Goal: Task Accomplishment & Management: Use online tool/utility

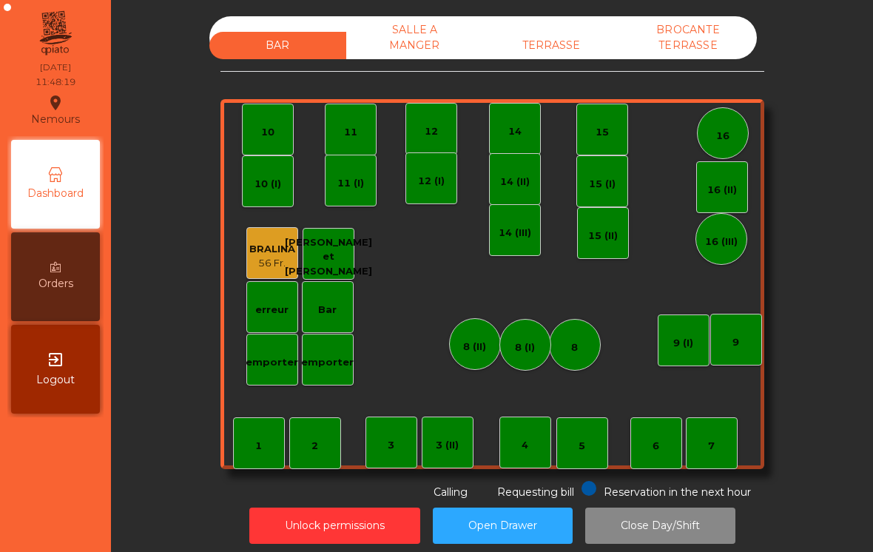
click at [565, 8] on div "BAR SALLE A MANGER TERRASSE BROCANTE TERRASSE 1 2 3 4 5 6 7 8 9 10 11 12 14 15 …" at bounding box center [492, 276] width 762 height 552
click at [550, 73] on div "BAR SALLE A MANGER TERRASSE BROCANTE TERRASSE 1 2 3 4 5 6 7 8 9 10 11 12 14 15 …" at bounding box center [493, 258] width 544 height 484
click at [562, 24] on div "BAR SALLE A MANGER TERRASSE BROCANTE TERRASSE" at bounding box center [483, 37] width 548 height 43
click at [577, 37] on div "TERRASSE" at bounding box center [551, 45] width 137 height 27
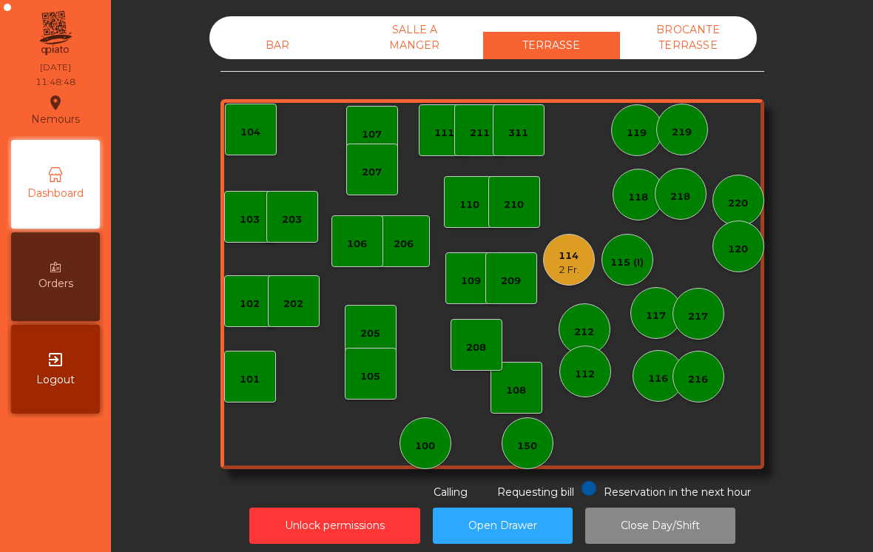
click at [568, 272] on div "2 Fr." at bounding box center [569, 270] width 21 height 15
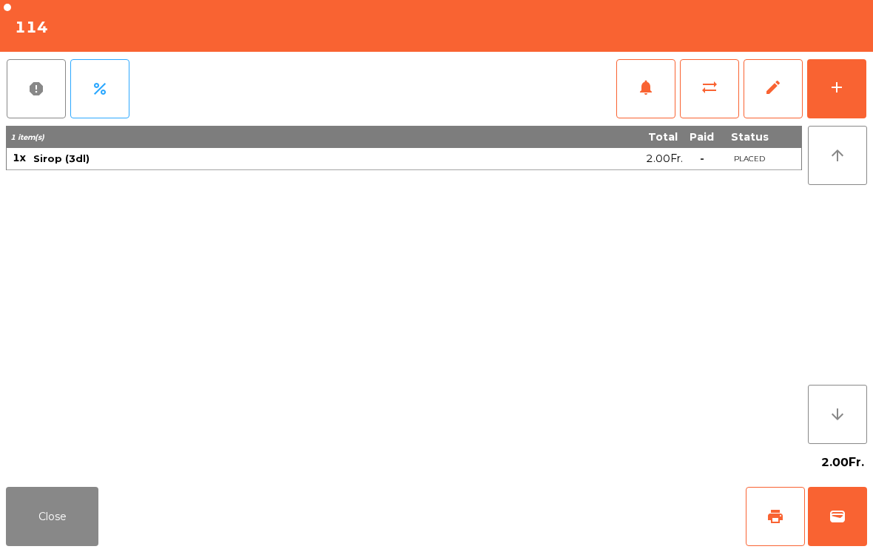
click at [860, 89] on button "add" at bounding box center [836, 88] width 59 height 59
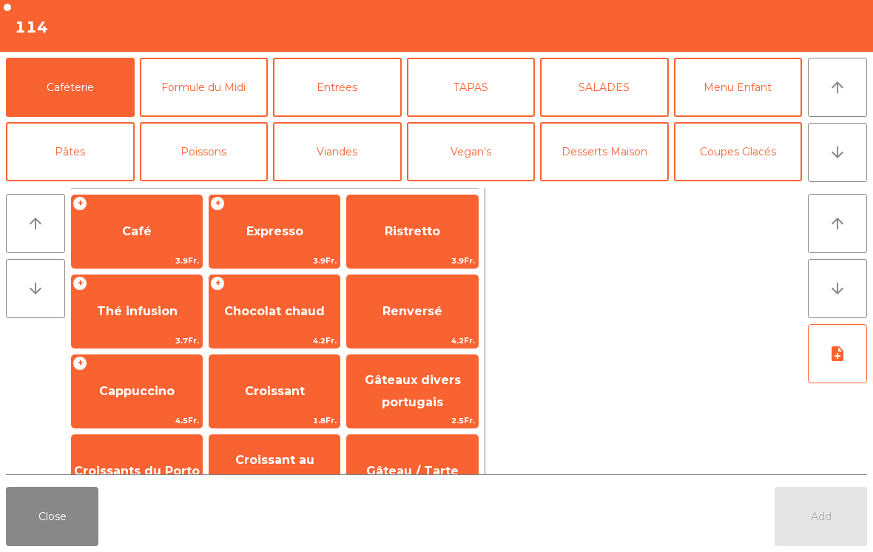
click at [855, 175] on button "arrow_downward" at bounding box center [837, 152] width 59 height 59
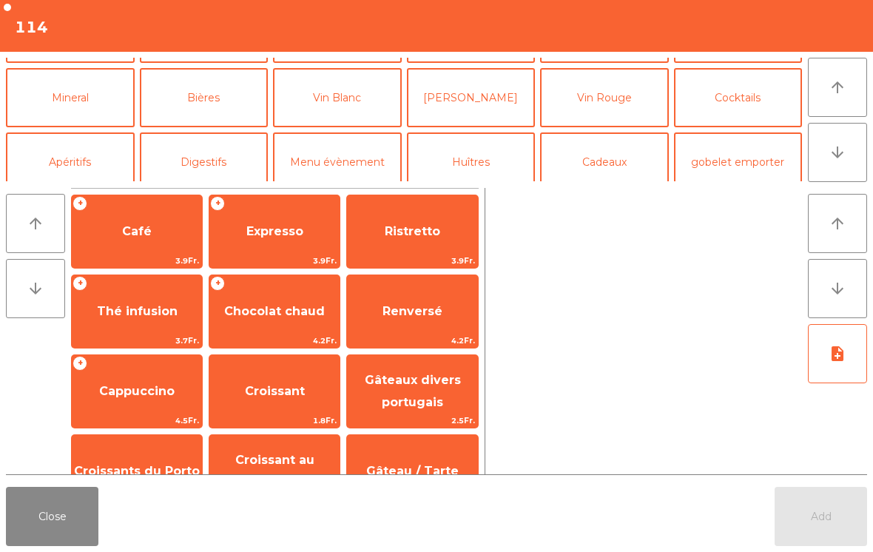
scroll to position [129, 0]
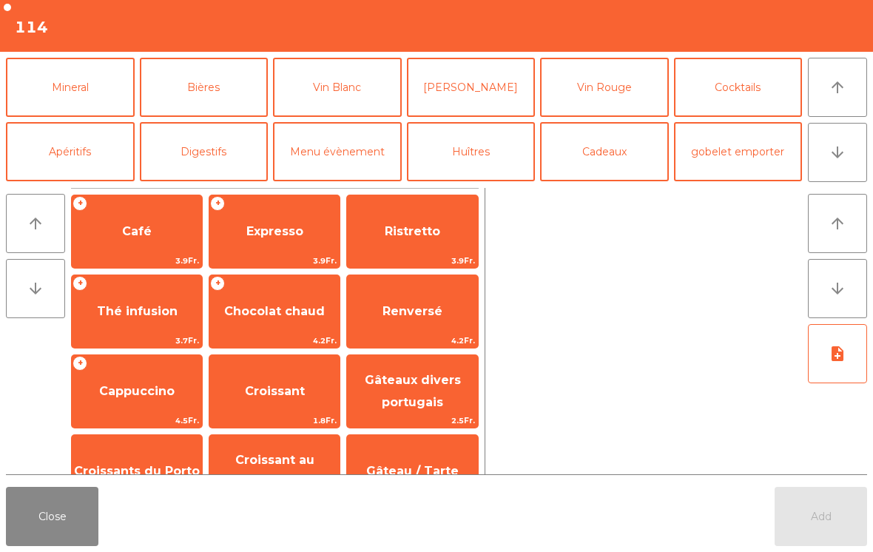
click at [93, 85] on button "Mineral" at bounding box center [70, 87] width 129 height 59
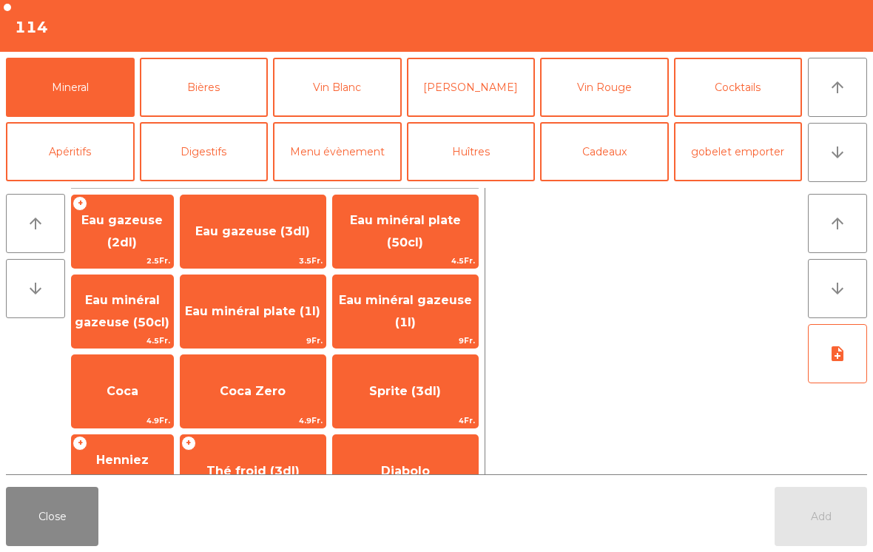
click at [403, 245] on span "Eau minéral plate (50cl)" at bounding box center [405, 231] width 111 height 36
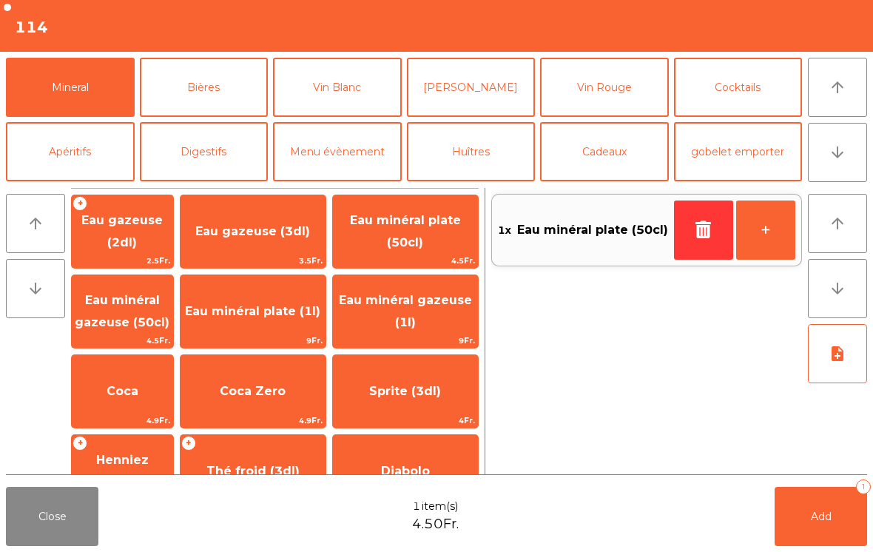
click at [822, 531] on button "Add 1" at bounding box center [821, 516] width 93 height 59
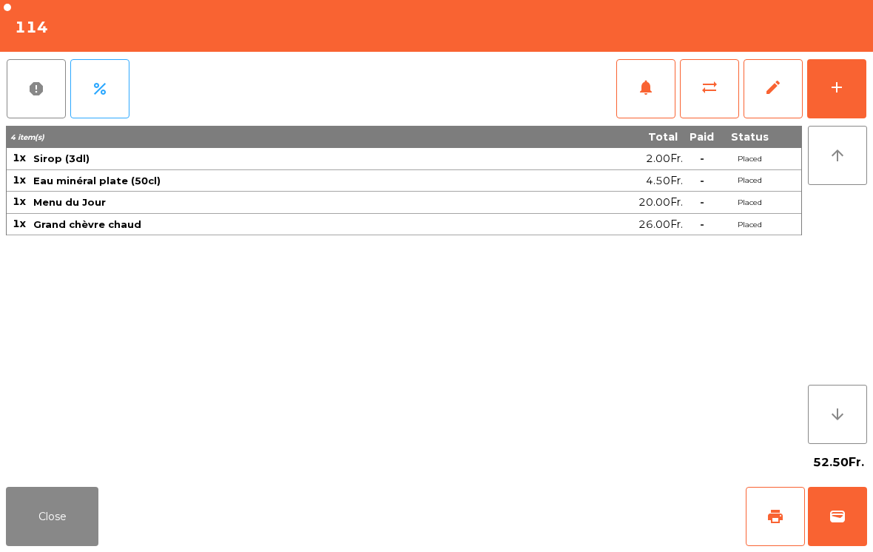
click at [58, 522] on button "Close" at bounding box center [52, 516] width 93 height 59
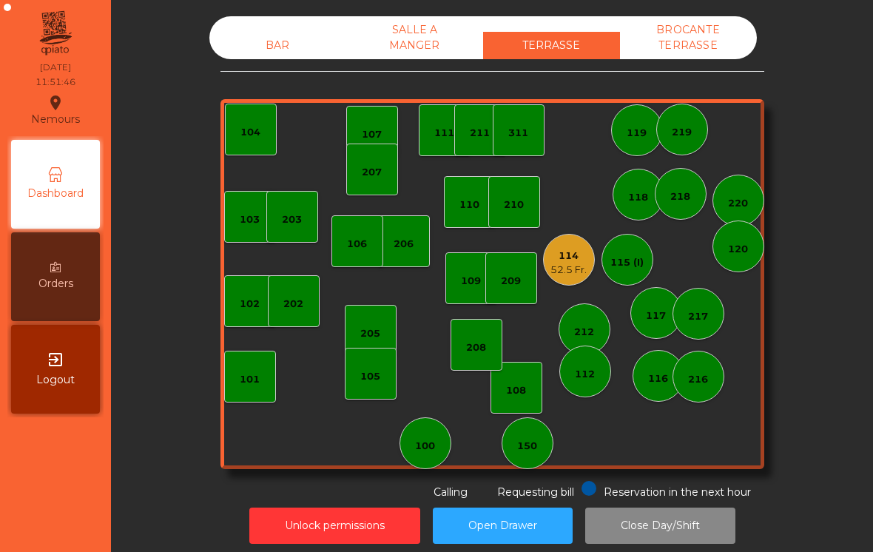
click at [269, 29] on div "BAR SALLE A MANGER TERRASSE BROCANTE TERRASSE" at bounding box center [483, 37] width 548 height 43
click at [295, 43] on div "BAR" at bounding box center [277, 45] width 137 height 27
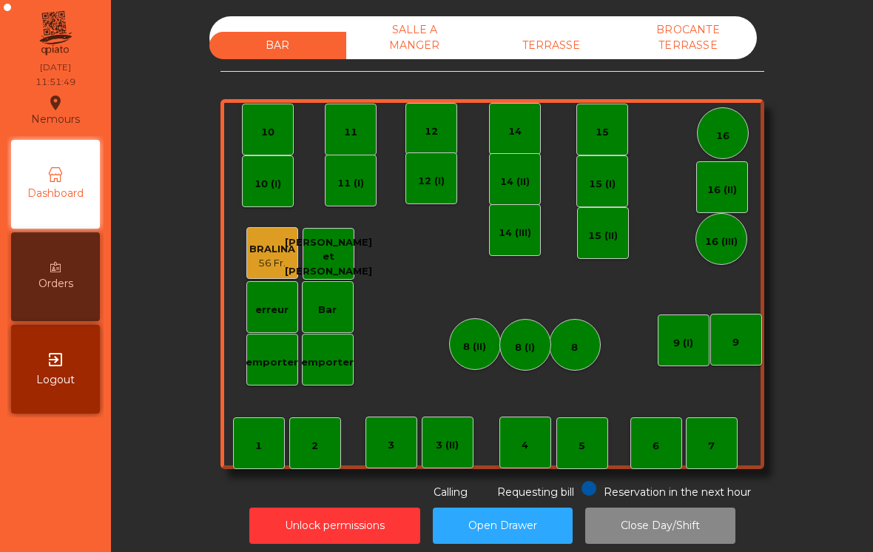
click at [273, 253] on div "BRALINA" at bounding box center [272, 249] width 46 height 15
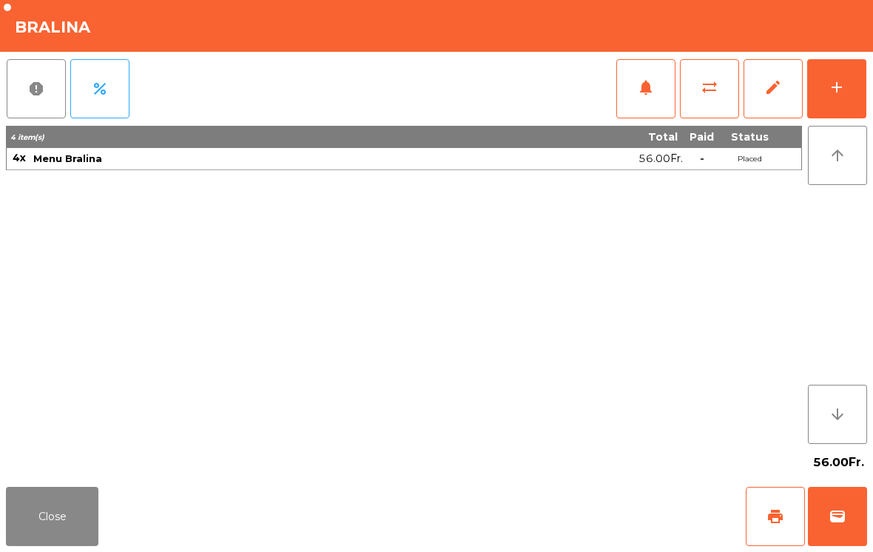
click at [831, 95] on div "add" at bounding box center [837, 87] width 18 height 18
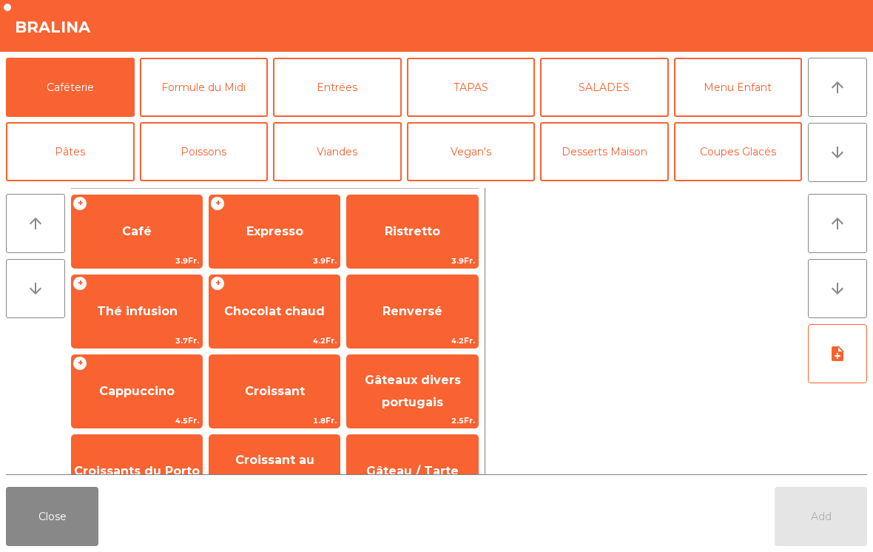
click at [236, 105] on button "Formule du Midi" at bounding box center [204, 87] width 129 height 59
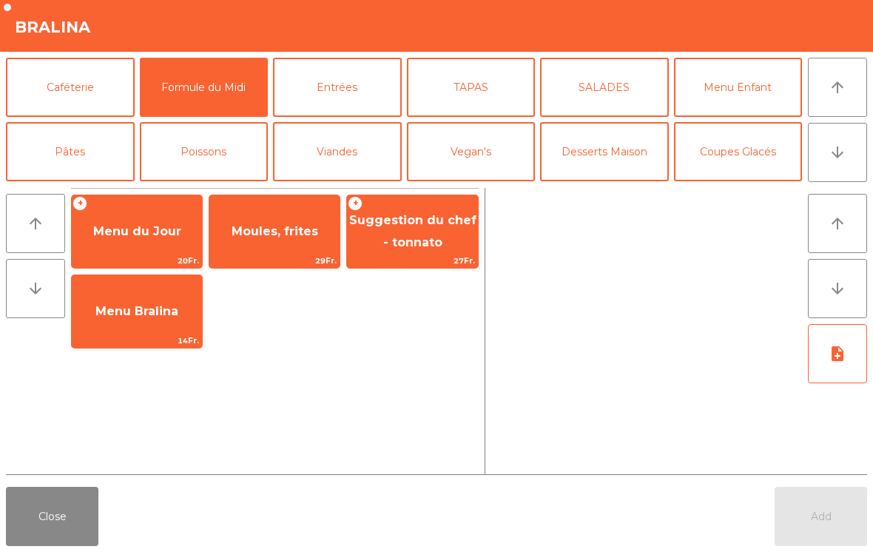
click at [155, 324] on span "Menu Bralina" at bounding box center [137, 312] width 130 height 40
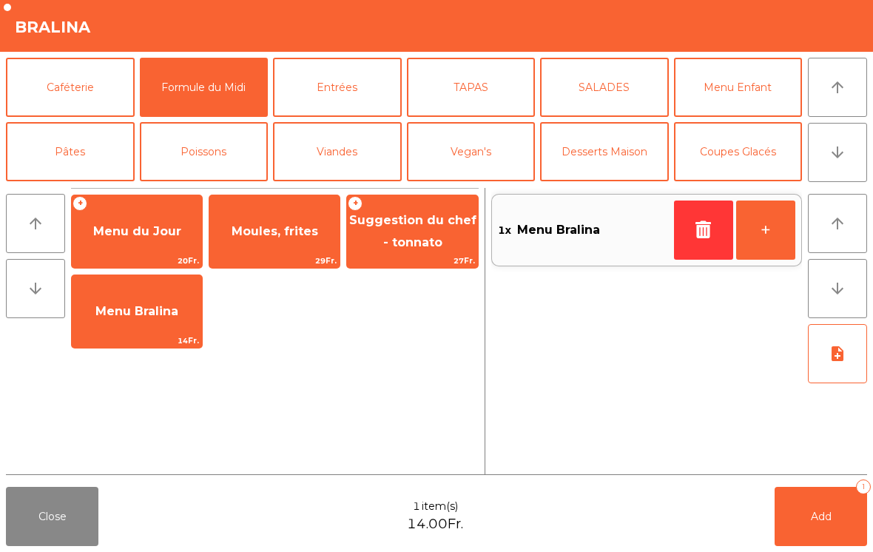
click at [152, 329] on span "Menu Bralina" at bounding box center [137, 312] width 130 height 40
click at [141, 340] on span "14Fr." at bounding box center [137, 341] width 130 height 14
click at [142, 339] on span "14Fr." at bounding box center [137, 341] width 130 height 14
click at [148, 333] on div "Menu Bralina 14Fr." at bounding box center [137, 312] width 132 height 74
click at [152, 333] on div "Menu Bralina 14Fr." at bounding box center [137, 312] width 132 height 74
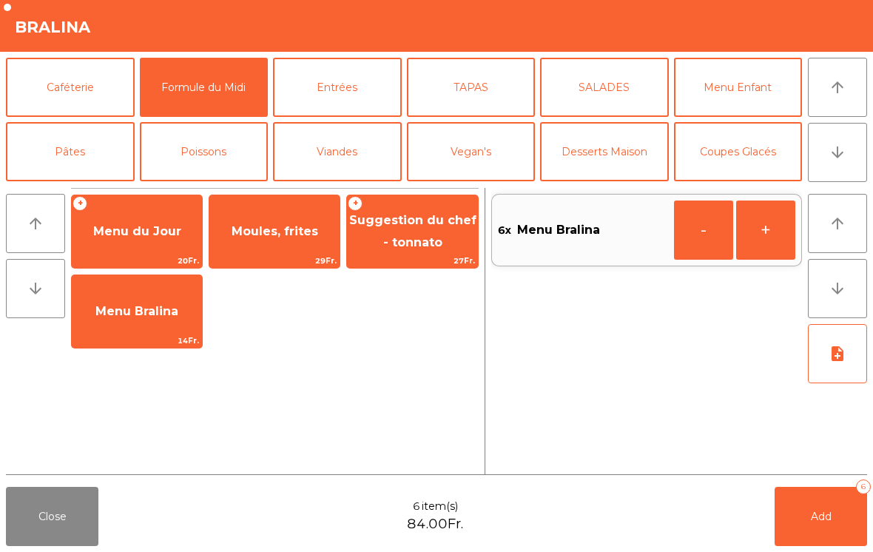
click at [151, 320] on span "Menu Bralina" at bounding box center [137, 312] width 130 height 40
click at [773, 224] on button "+" at bounding box center [765, 230] width 59 height 59
click at [813, 540] on button "Add 8" at bounding box center [821, 516] width 93 height 59
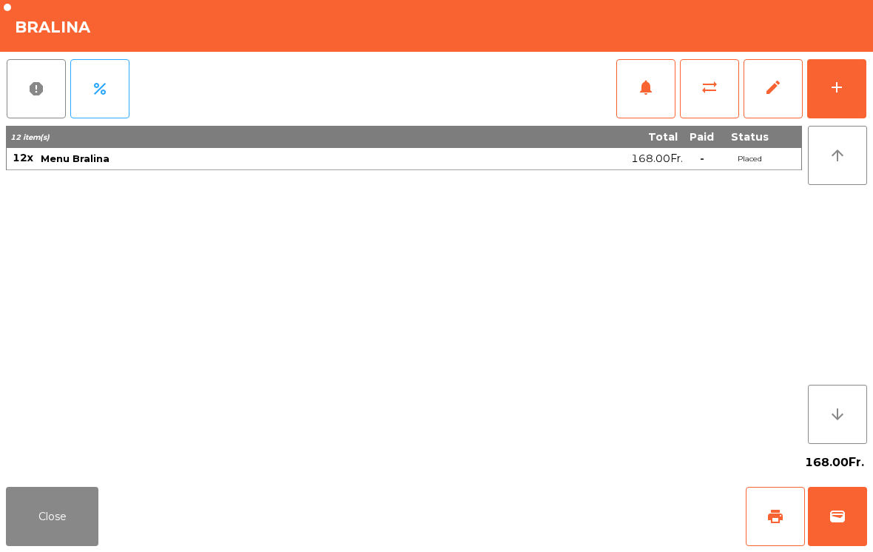
click at [47, 519] on button "Close" at bounding box center [52, 516] width 93 height 59
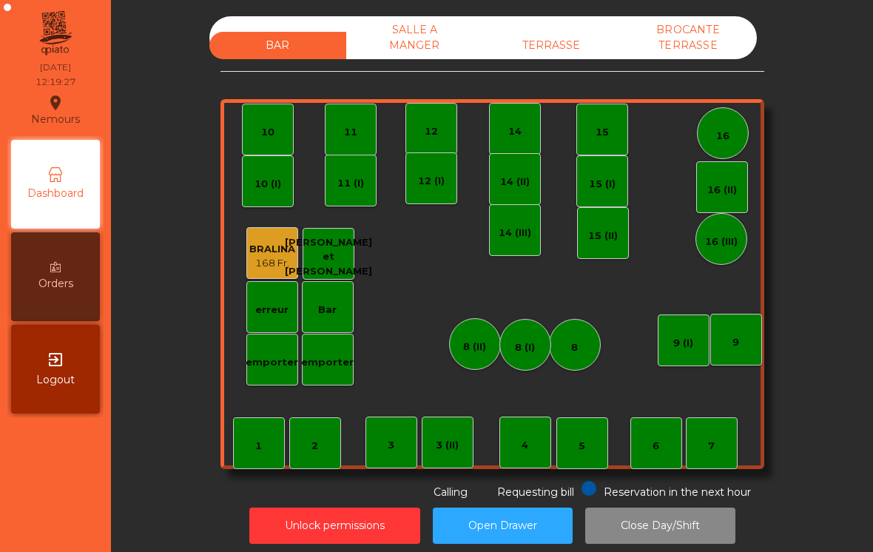
click at [560, 52] on div "TERRASSE" at bounding box center [551, 45] width 137 height 27
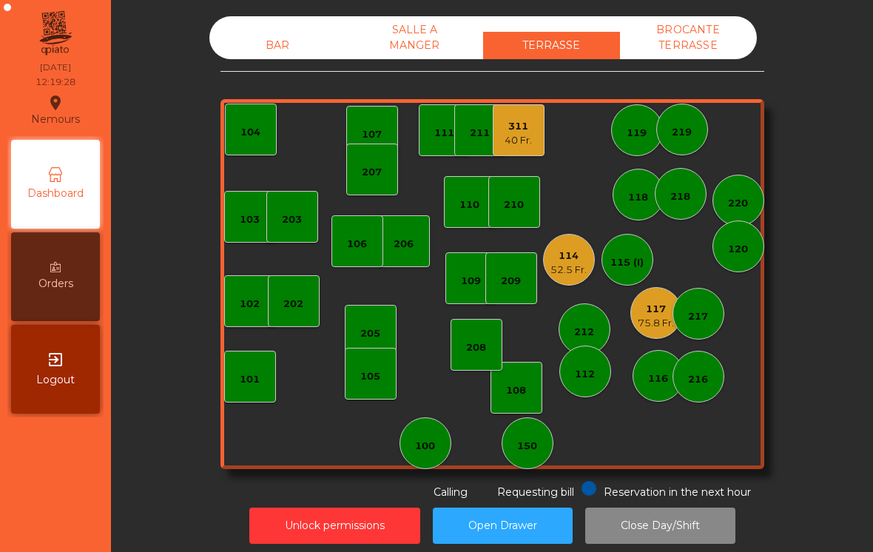
click at [514, 155] on div "311 40 Fr." at bounding box center [519, 130] width 52 height 52
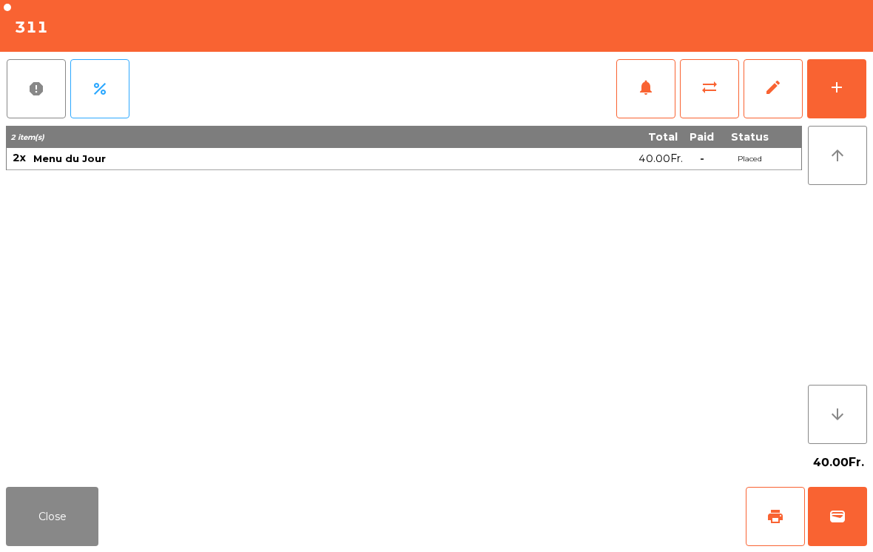
click at [57, 498] on button "Close" at bounding box center [52, 516] width 93 height 59
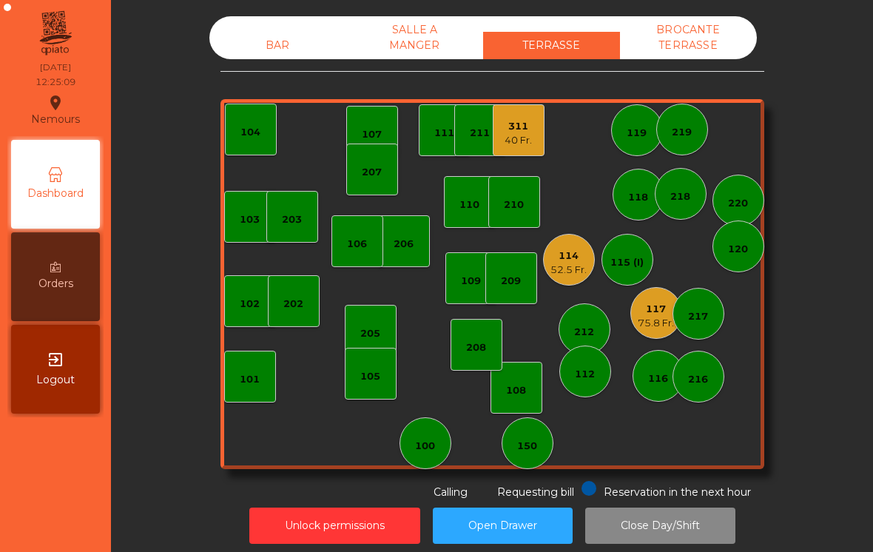
click at [563, 269] on div "52.5 Fr." at bounding box center [569, 270] width 36 height 15
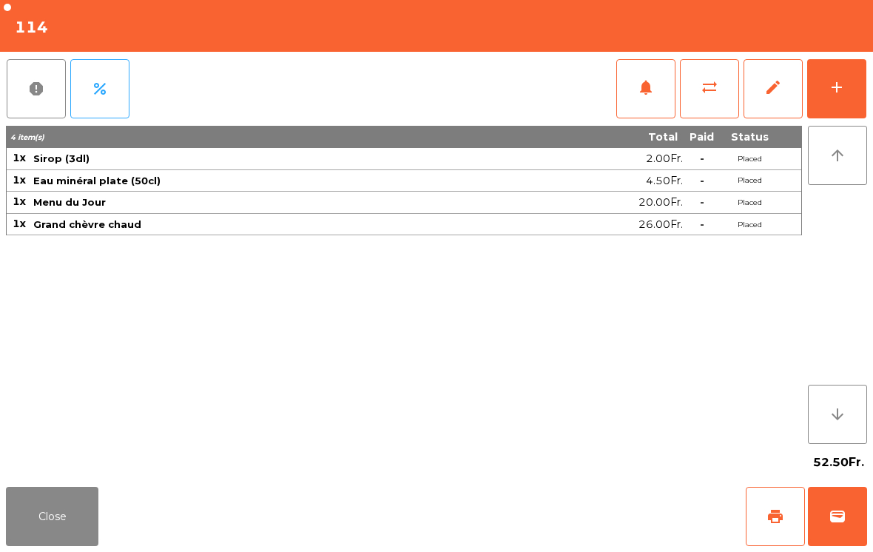
click at [848, 109] on button "add" at bounding box center [836, 88] width 59 height 59
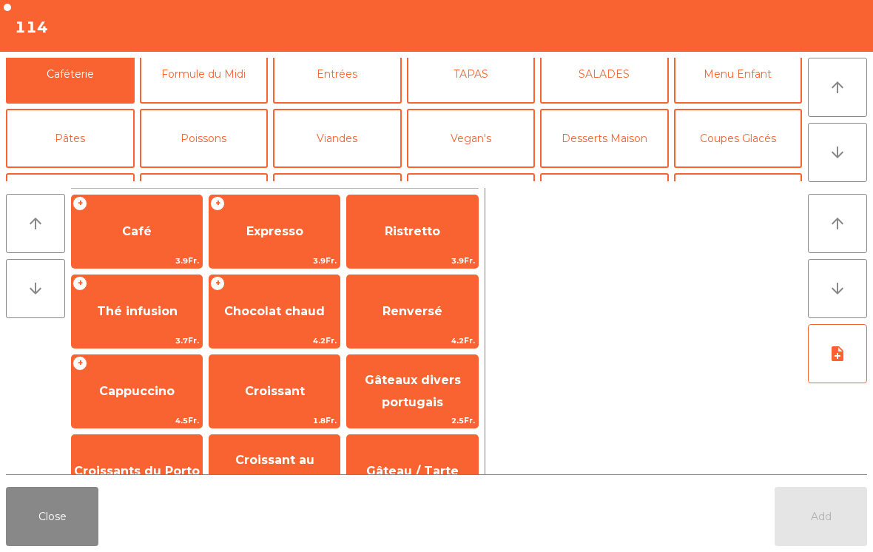
click at [740, 109] on button "Coupes Glacés" at bounding box center [738, 138] width 129 height 59
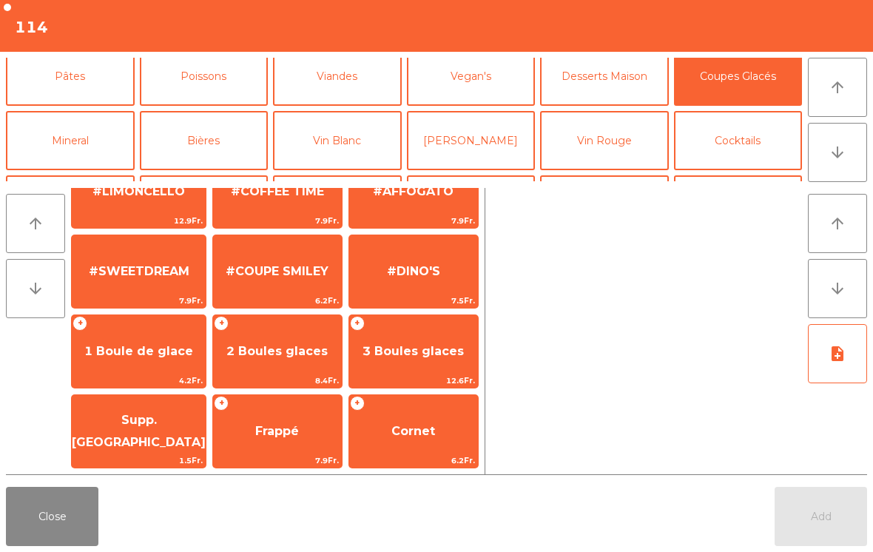
scroll to position [280, 0]
click at [134, 363] on span "1 Boule de glace" at bounding box center [139, 352] width 134 height 40
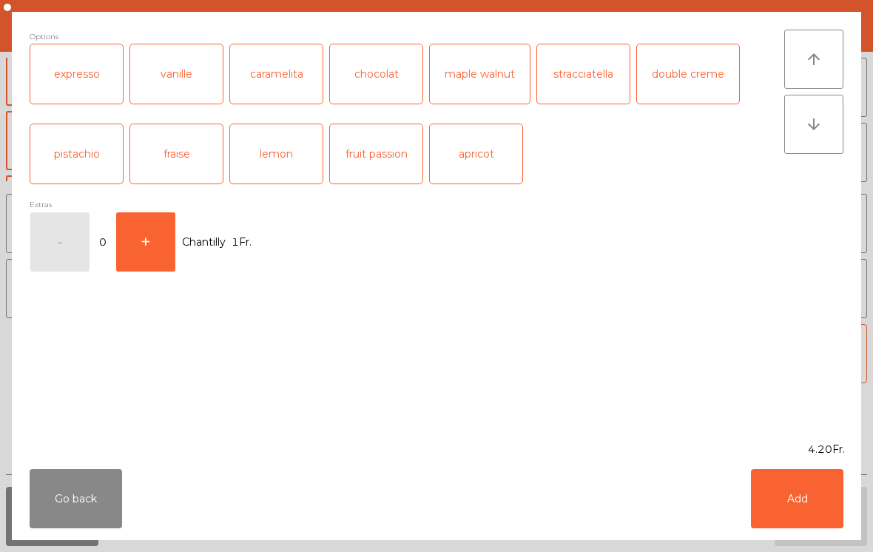
click at [827, 509] on button "Add" at bounding box center [797, 498] width 93 height 59
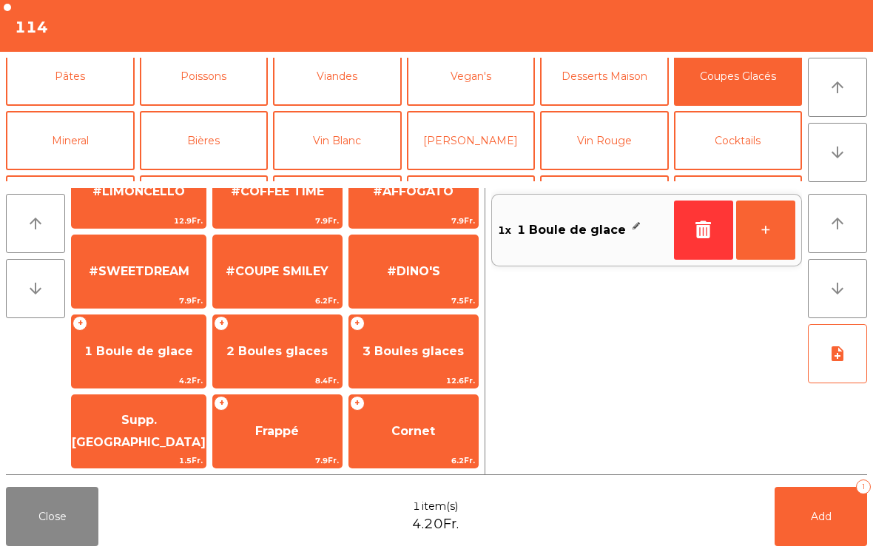
click at [836, 516] on button "Add 1" at bounding box center [821, 516] width 93 height 59
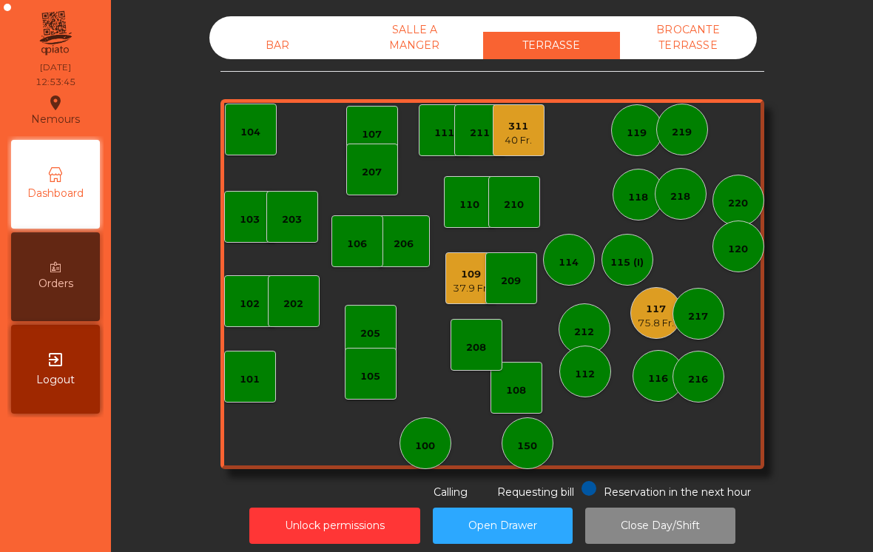
click at [517, 149] on div "311 40 Fr." at bounding box center [519, 130] width 52 height 52
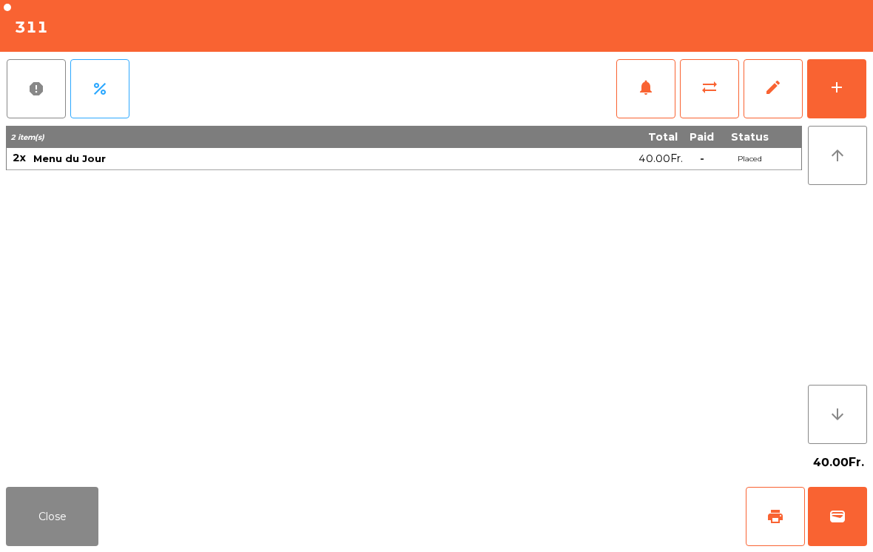
click at [846, 91] on button "add" at bounding box center [836, 88] width 59 height 59
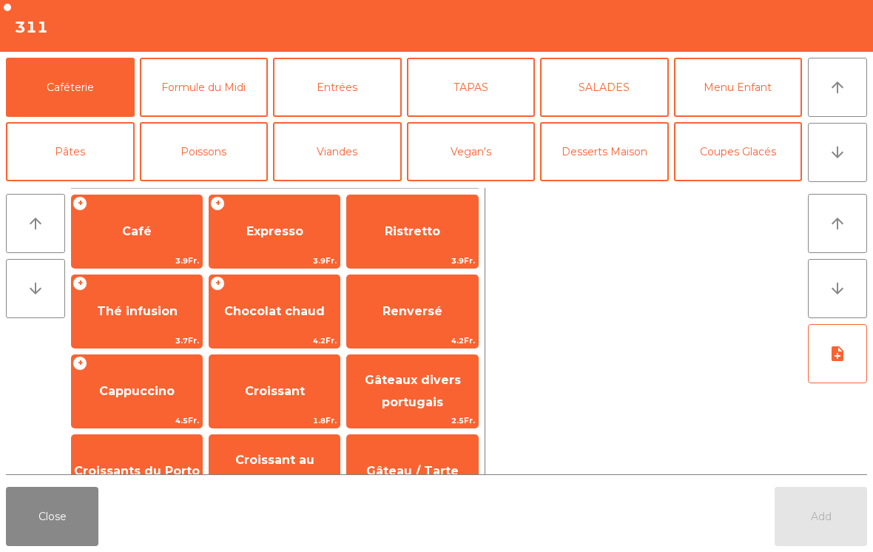
click at [283, 236] on span "Expresso" at bounding box center [274, 231] width 57 height 14
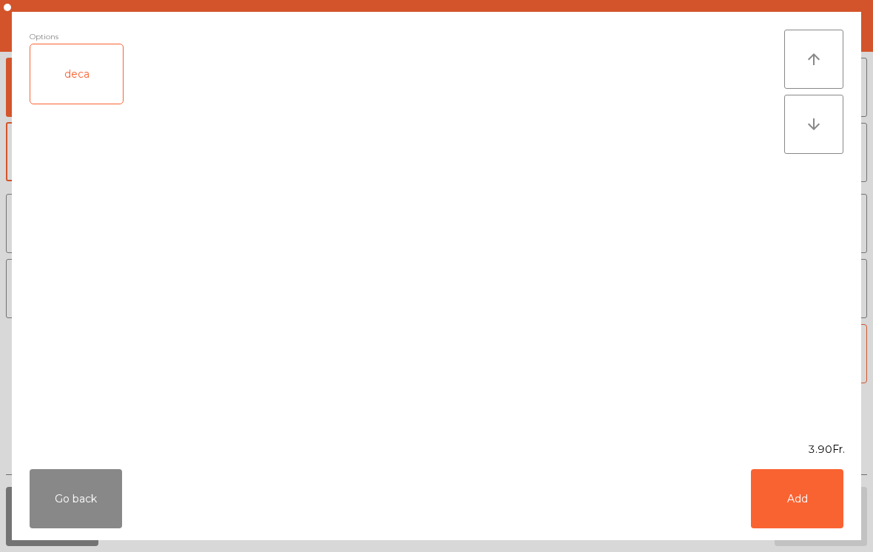
click at [811, 517] on button "Add" at bounding box center [797, 498] width 93 height 59
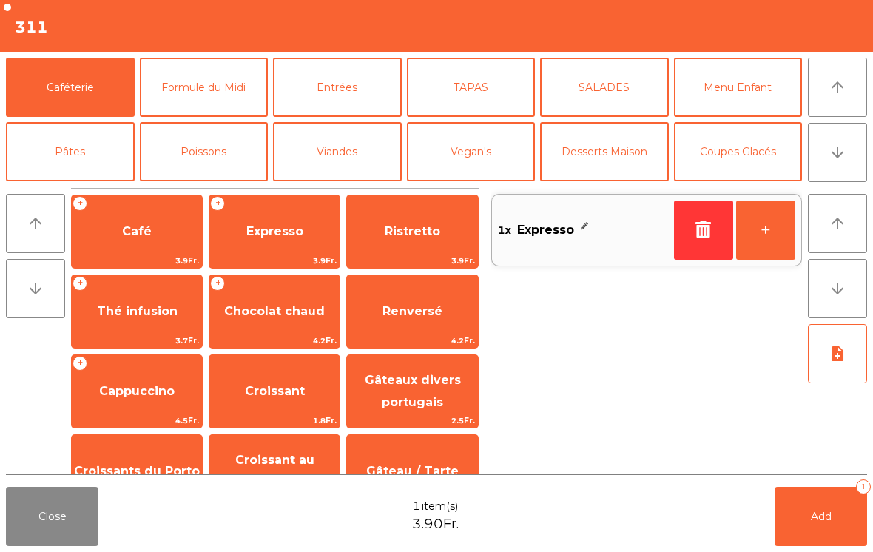
click at [827, 518] on span "Add" at bounding box center [821, 516] width 21 height 13
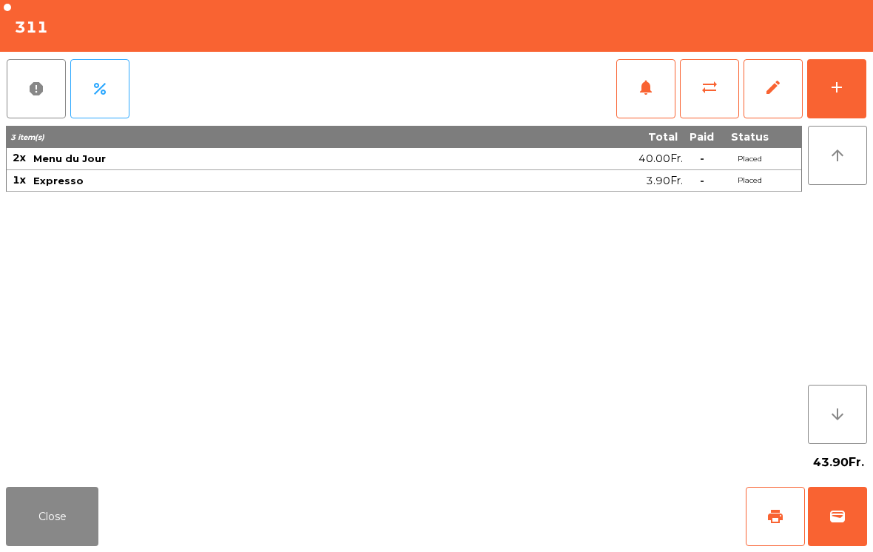
click at [52, 540] on button "Close" at bounding box center [52, 516] width 93 height 59
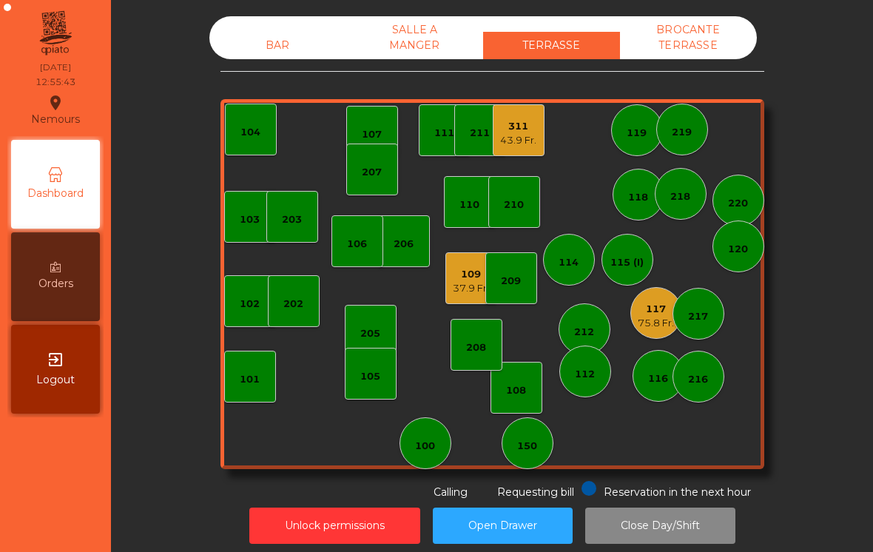
click at [648, 316] on div "75.8 Fr." at bounding box center [656, 323] width 36 height 15
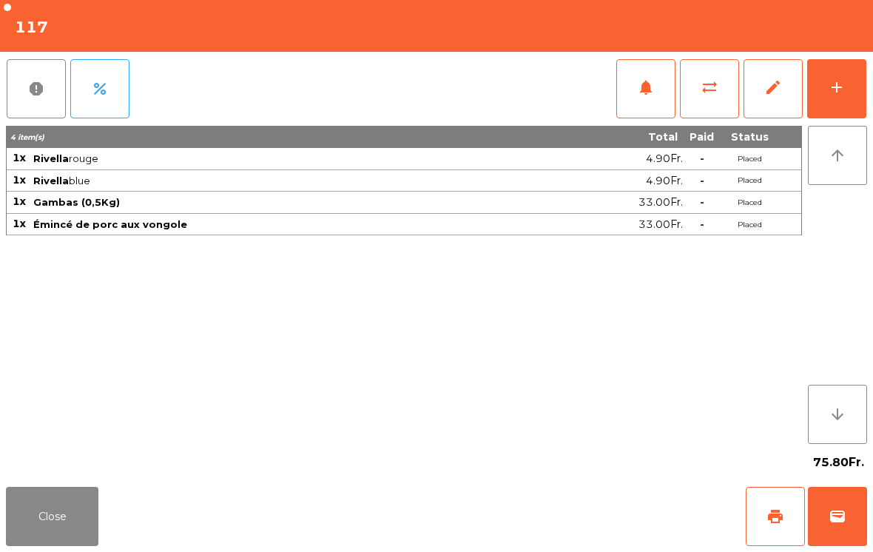
click at [844, 87] on div "add" at bounding box center [837, 87] width 18 height 18
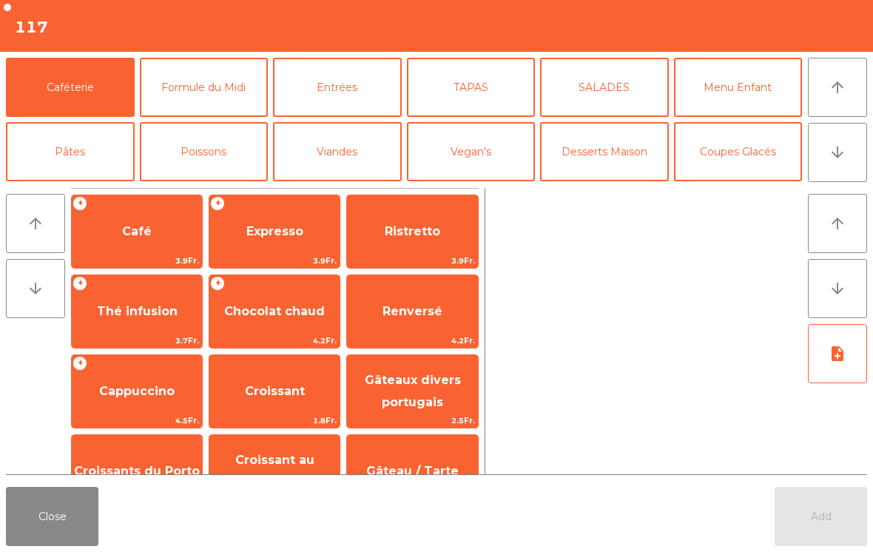
click at [608, 159] on button "Desserts Maison" at bounding box center [604, 151] width 129 height 59
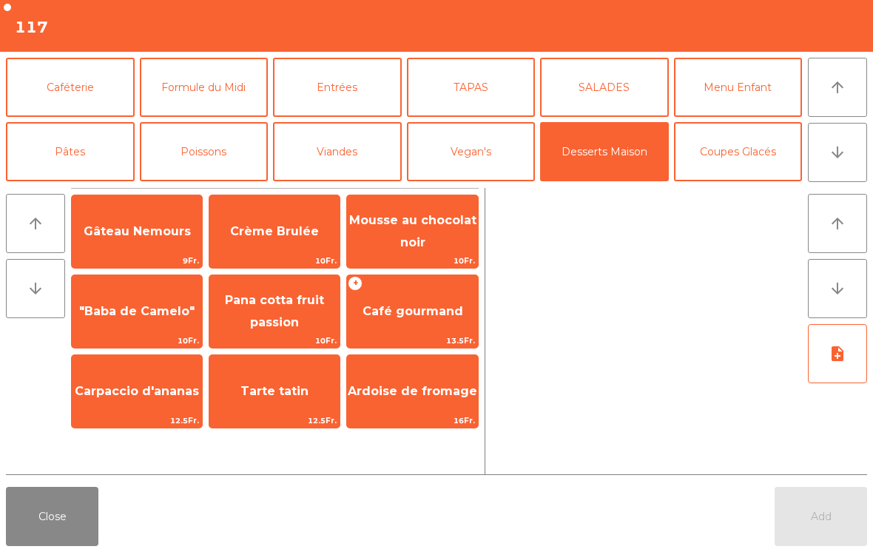
click at [396, 245] on span "Mousse au chocolat noir" at bounding box center [412, 232] width 130 height 63
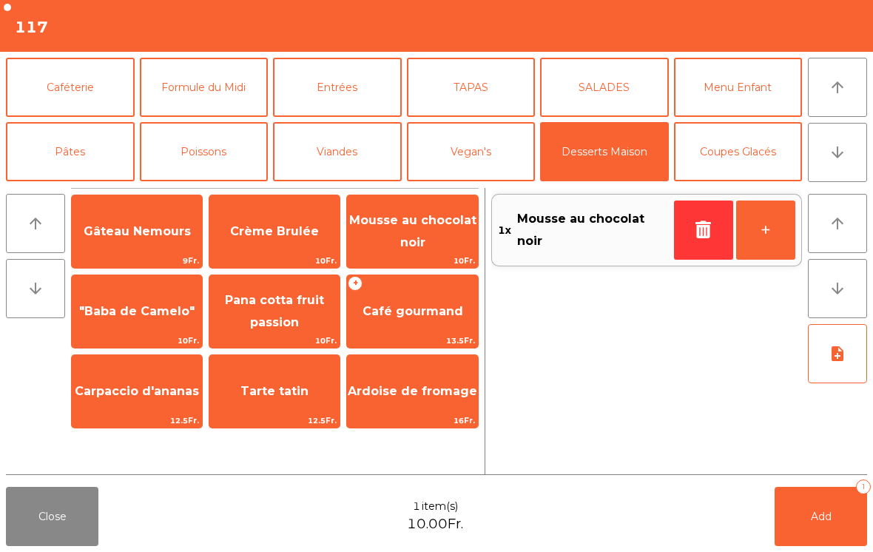
click at [836, 531] on button "Add 1" at bounding box center [821, 516] width 93 height 59
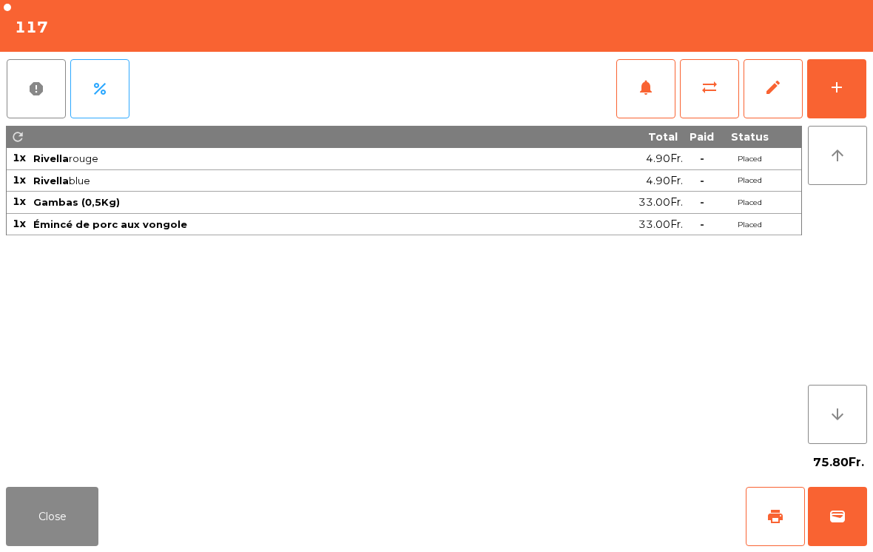
click at [833, 538] on button "wallet" at bounding box center [837, 516] width 59 height 59
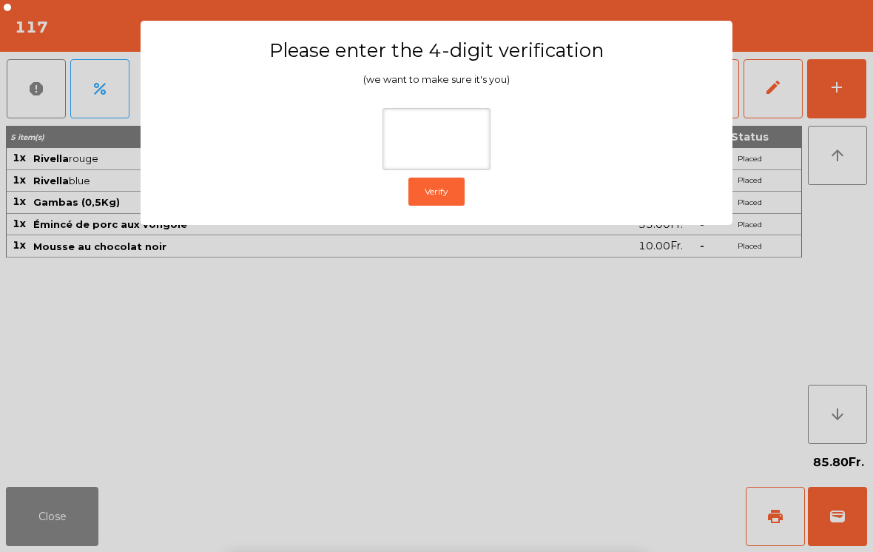
click at [695, 135] on div at bounding box center [436, 130] width 557 height 81
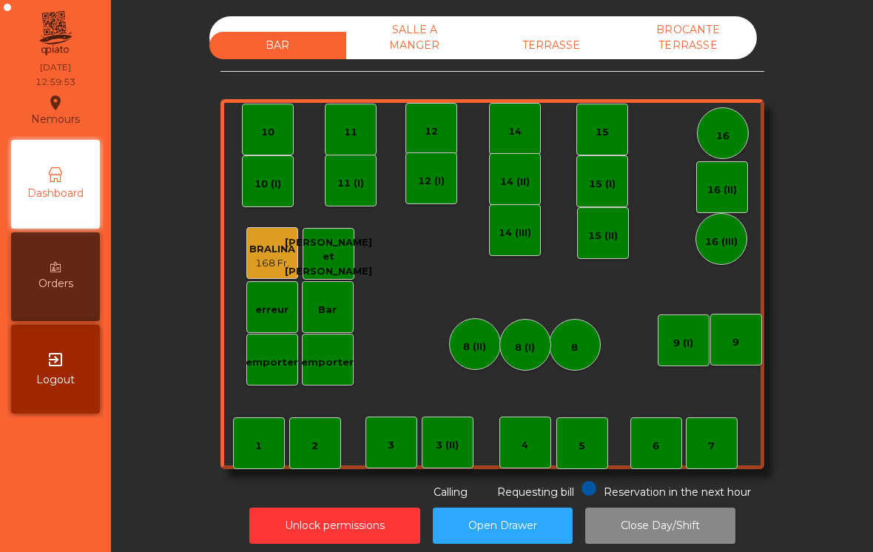
click at [551, 57] on div "TERRASSE" at bounding box center [551, 45] width 137 height 27
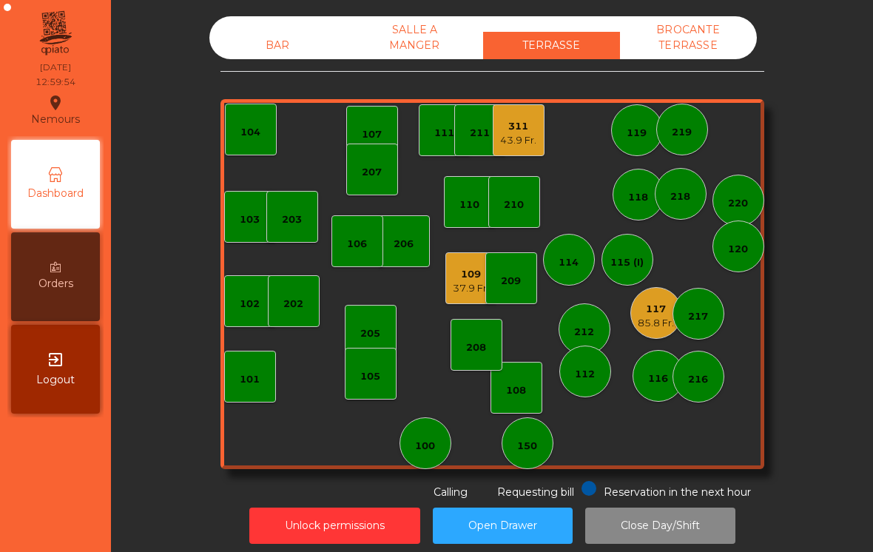
click at [641, 299] on div "117 85.8 Fr." at bounding box center [656, 313] width 36 height 35
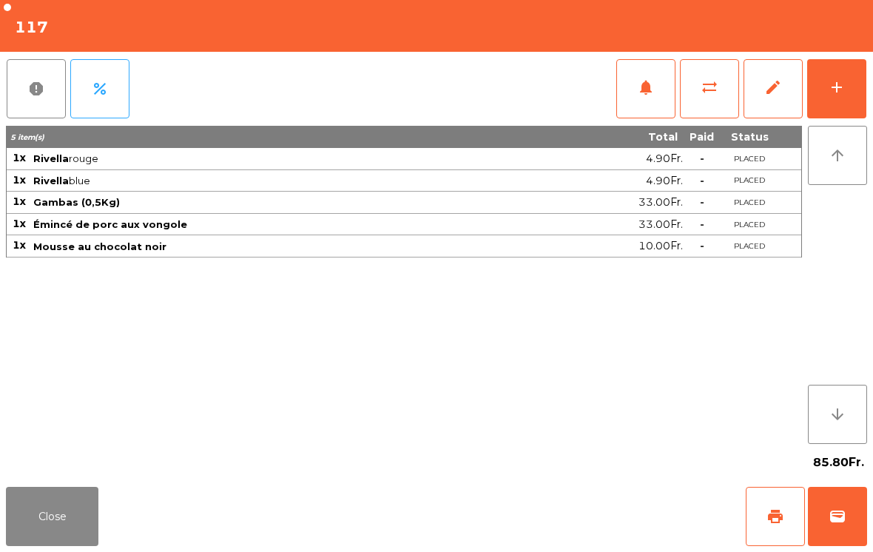
click at [773, 494] on button "print" at bounding box center [775, 516] width 59 height 59
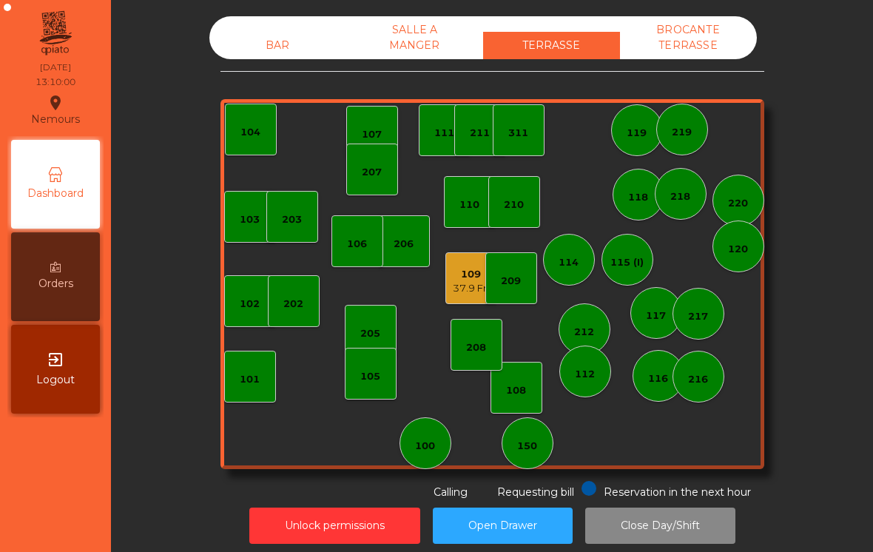
click at [355, 252] on div "106" at bounding box center [358, 241] width 52 height 52
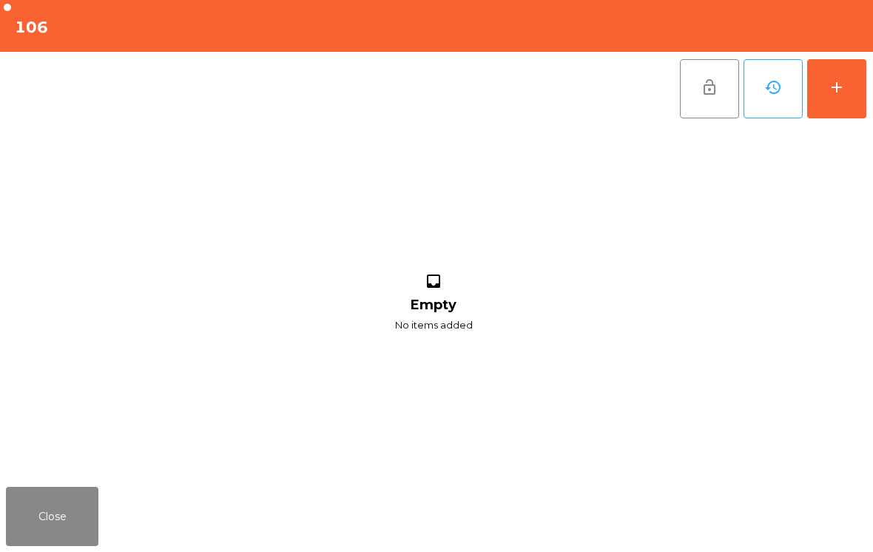
click at [835, 60] on button "add" at bounding box center [836, 88] width 59 height 59
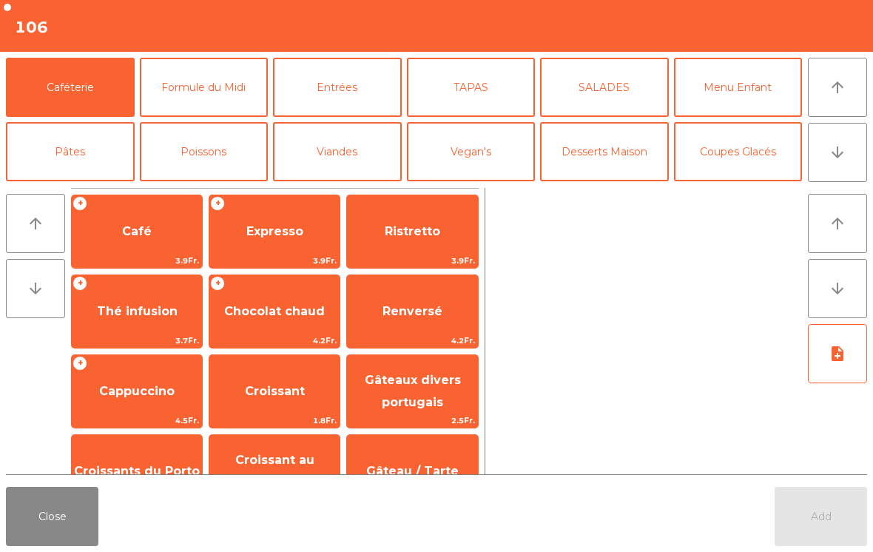
click at [248, 94] on button "Formule du Midi" at bounding box center [204, 87] width 129 height 59
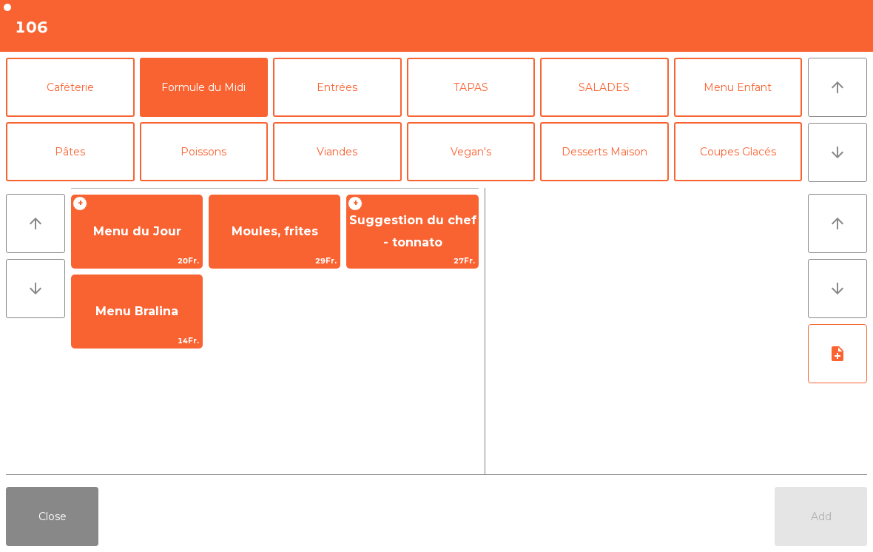
click at [275, 257] on span "29Fr." at bounding box center [274, 261] width 130 height 14
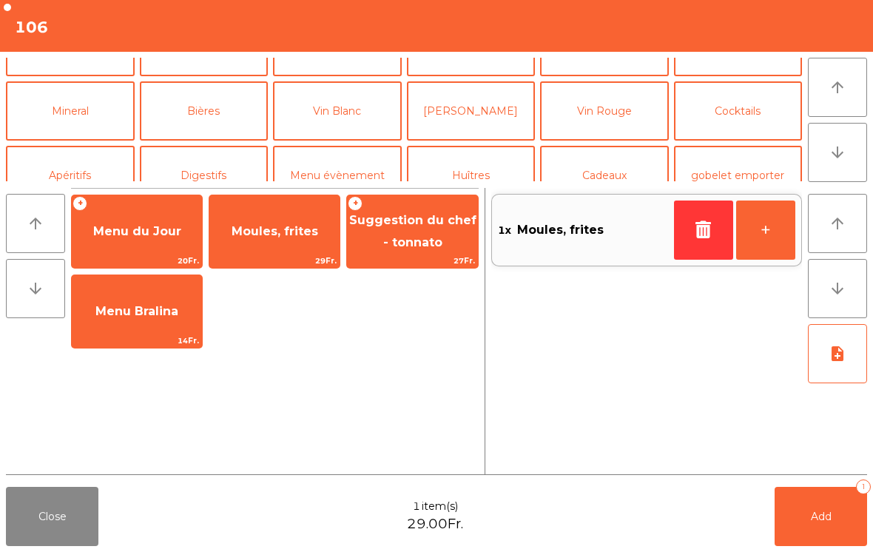
scroll to position [111, 0]
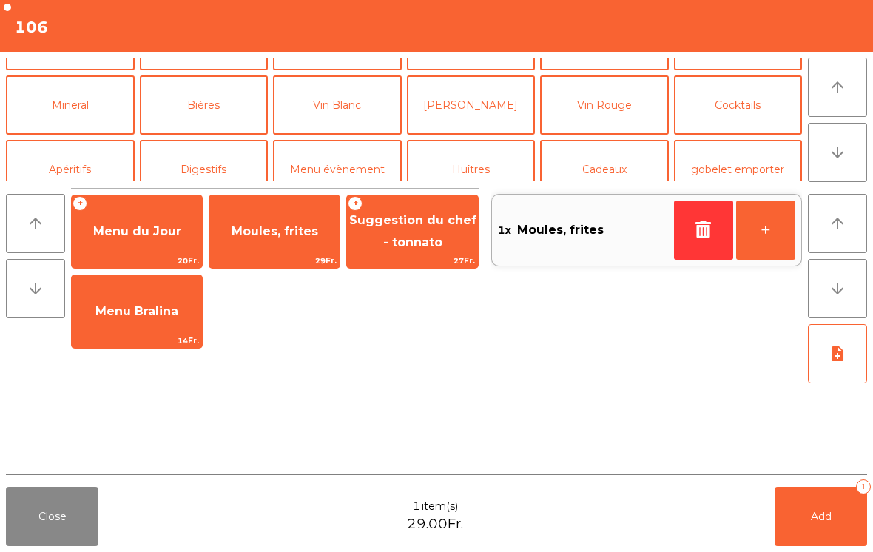
click at [110, 124] on button "Mineral" at bounding box center [70, 104] width 129 height 59
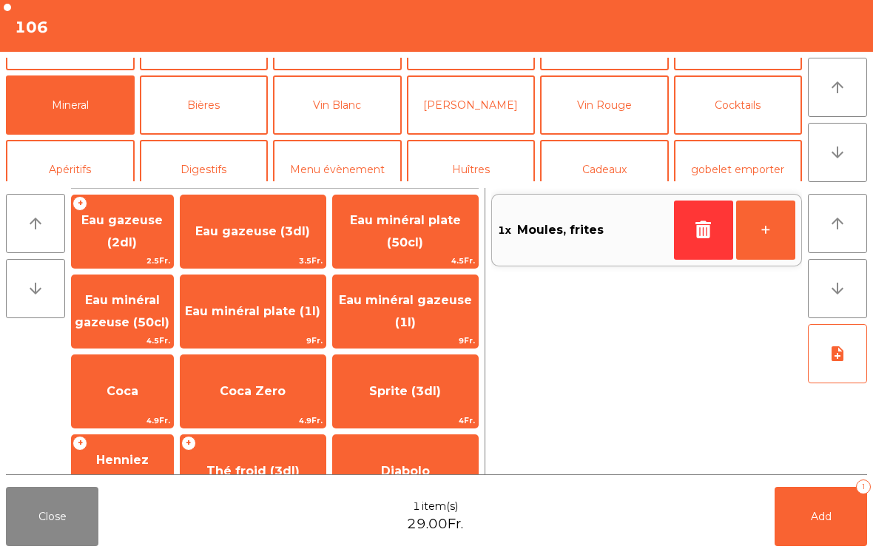
click at [167, 317] on span "Eau minéral gazeuse (50cl)" at bounding box center [122, 311] width 101 height 63
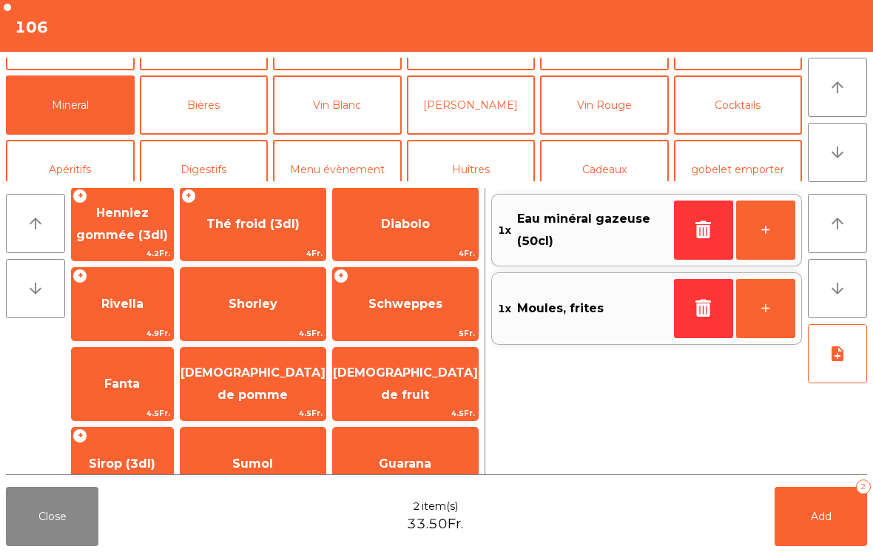
scroll to position [246, 0]
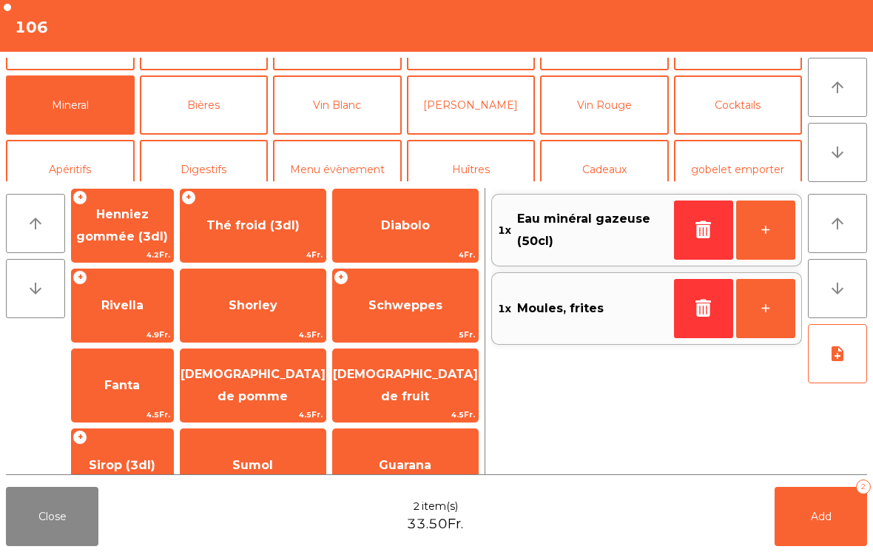
click at [305, 337] on span "4.5Fr." at bounding box center [253, 335] width 145 height 14
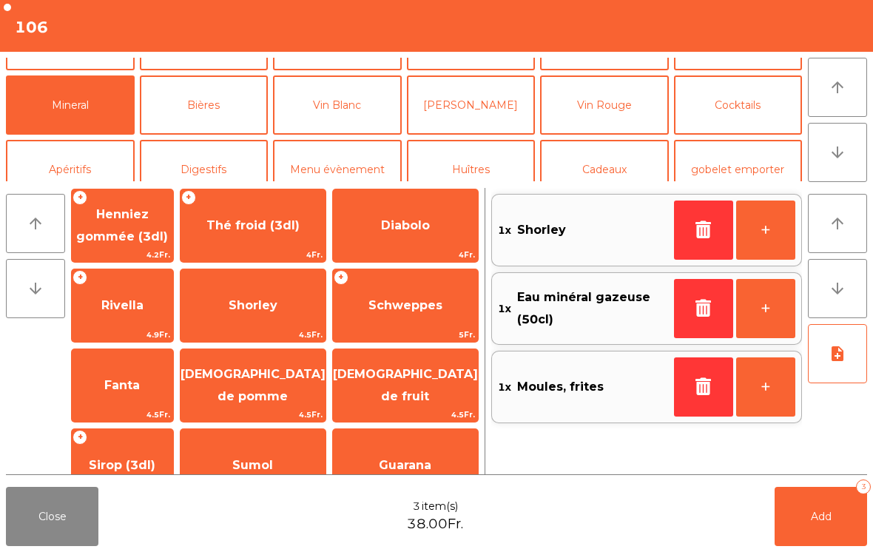
click at [845, 372] on button "note_add" at bounding box center [837, 353] width 59 height 59
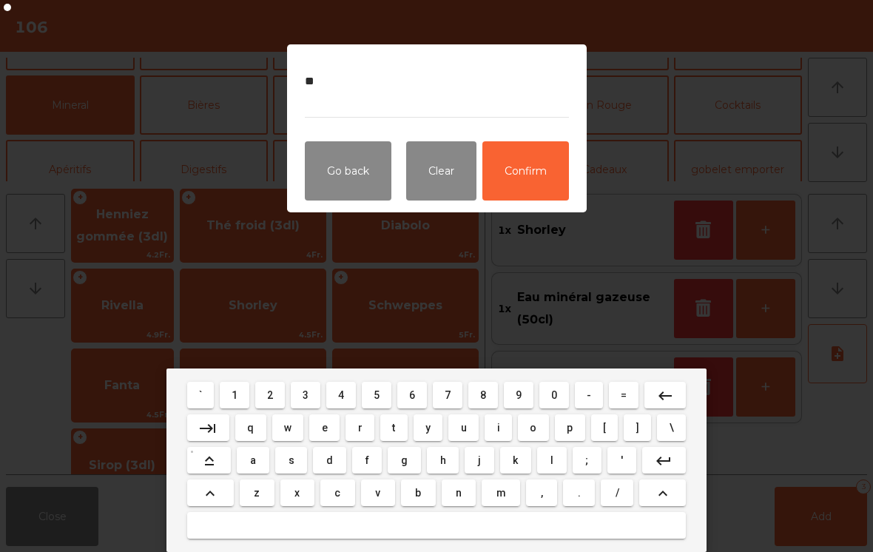
type textarea "*"
type textarea "**********"
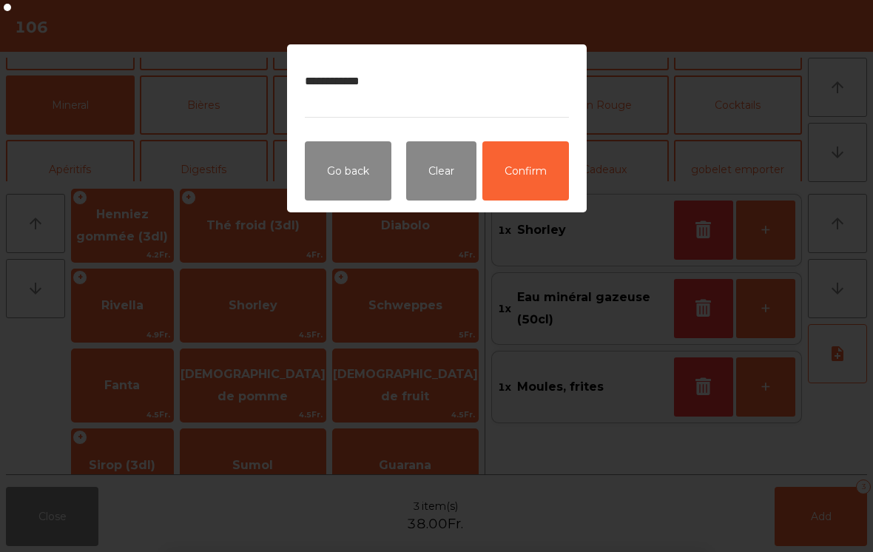
click at [525, 177] on button "Confirm" at bounding box center [526, 170] width 87 height 59
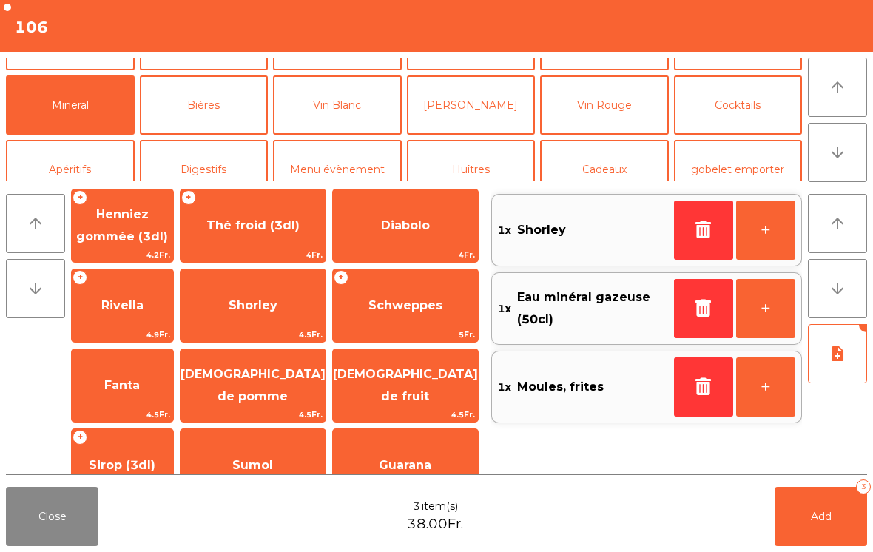
click at [809, 545] on button "Add 3" at bounding box center [821, 516] width 93 height 59
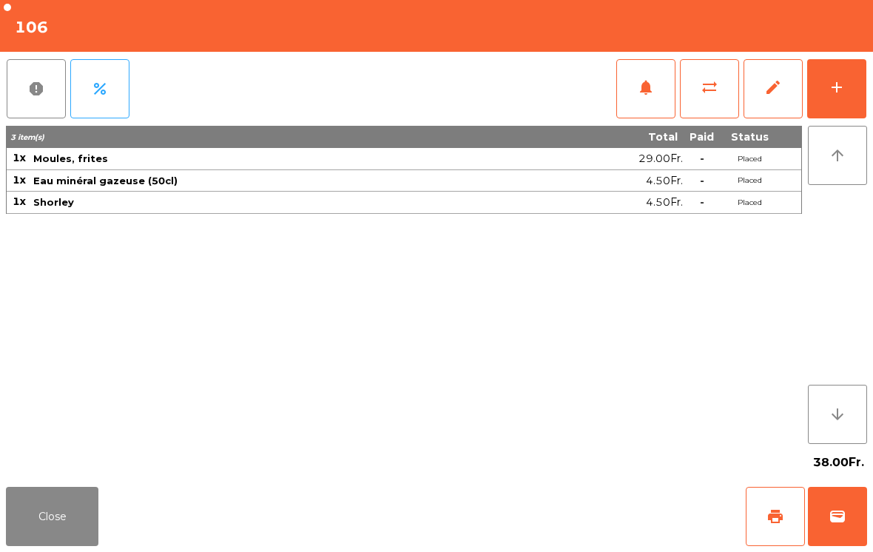
click at [714, 90] on span "sync_alt" at bounding box center [710, 87] width 18 height 18
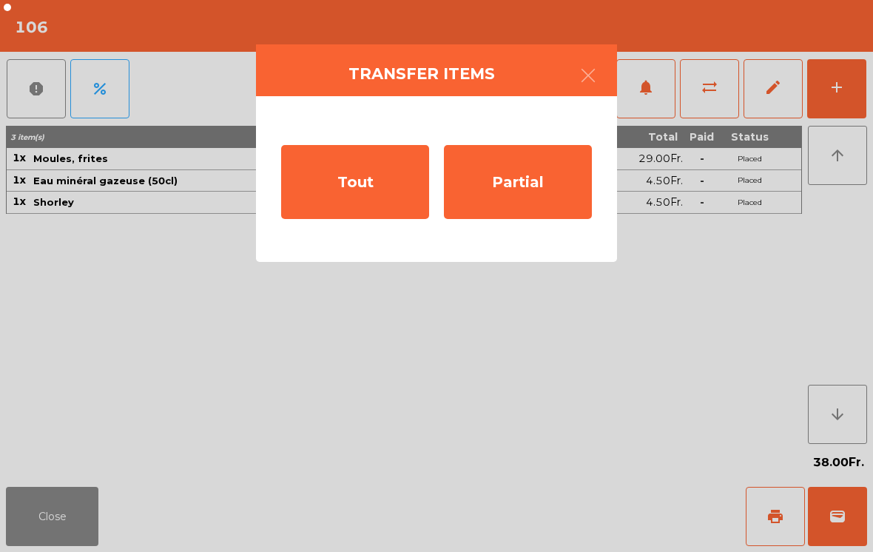
click at [351, 164] on div "Tout" at bounding box center [355, 182] width 148 height 74
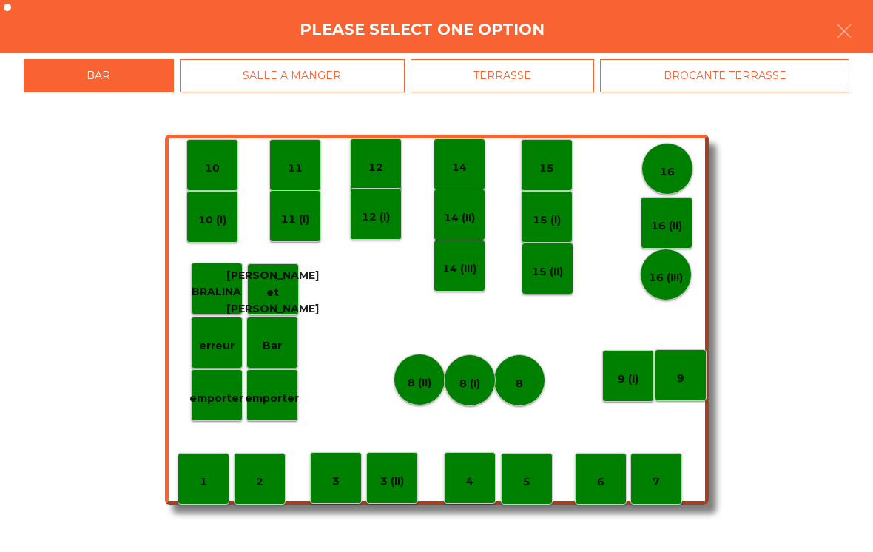
click at [215, 486] on div "1" at bounding box center [204, 479] width 52 height 52
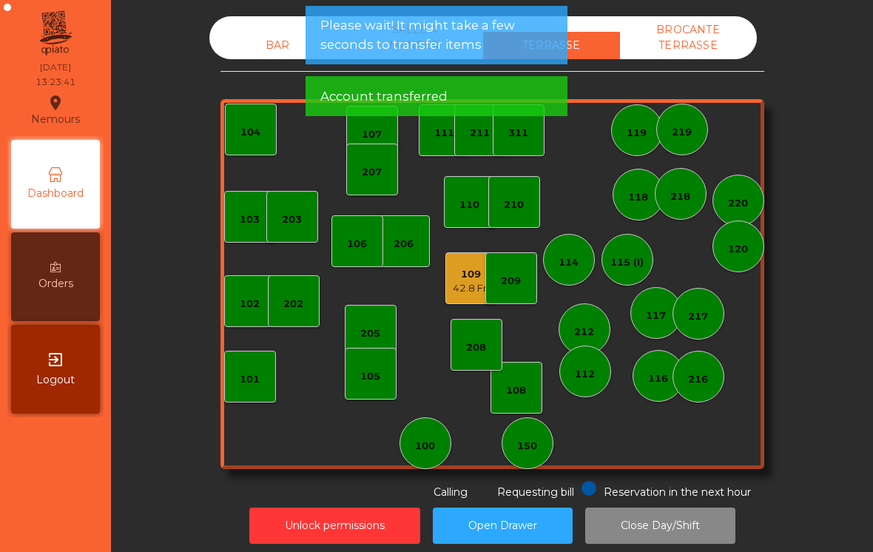
click at [282, 38] on div "BAR" at bounding box center [277, 45] width 137 height 27
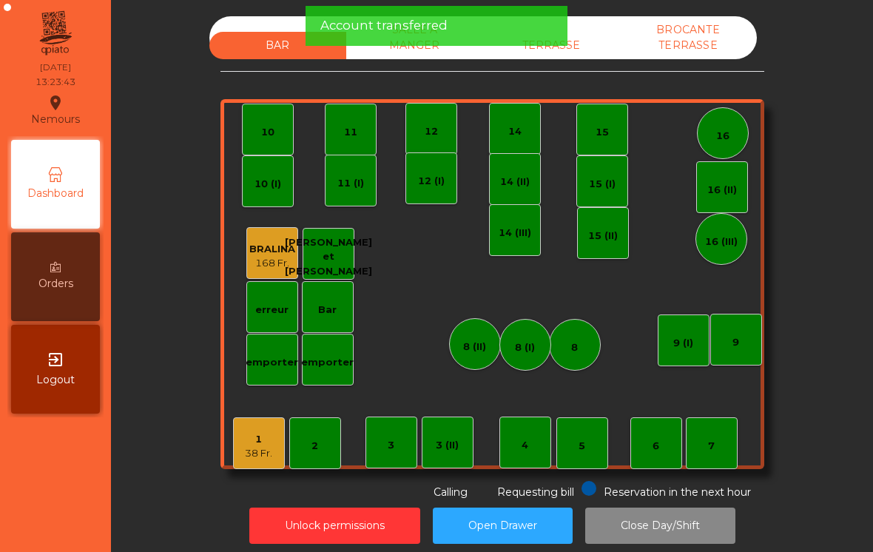
click at [568, 50] on div "TERRASSE" at bounding box center [551, 45] width 137 height 27
